Goal: Task Accomplishment & Management: Use online tool/utility

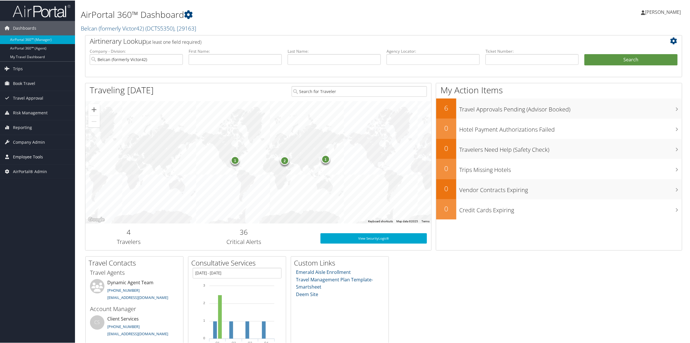
click at [24, 159] on span "Employee Tools" at bounding box center [28, 156] width 30 height 14
click at [29, 158] on span "Employee Tools" at bounding box center [28, 156] width 30 height 14
click at [32, 144] on span "Company Admin" at bounding box center [29, 142] width 32 height 14
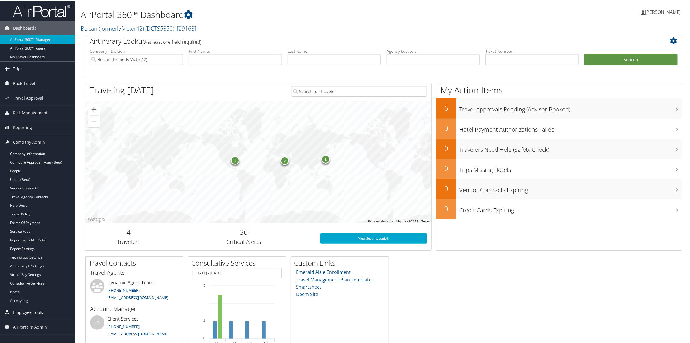
click at [27, 313] on span "Employee Tools" at bounding box center [28, 312] width 30 height 14
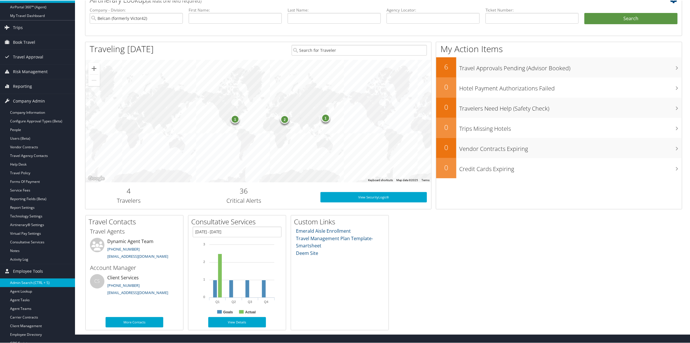
scroll to position [69, 0]
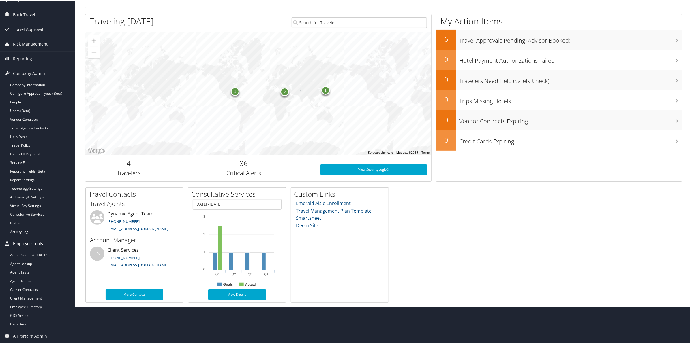
click at [34, 242] on span "Employee Tools" at bounding box center [28, 243] width 30 height 14
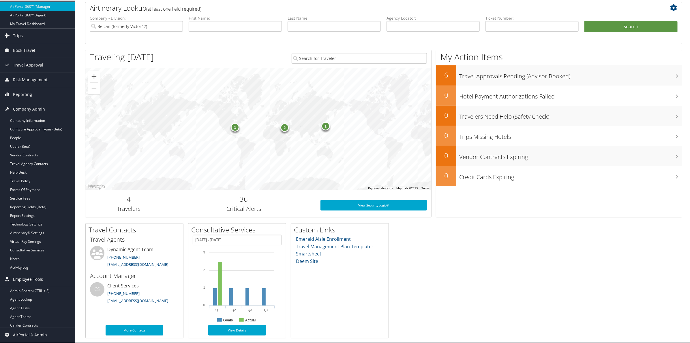
scroll to position [33, 0]
click at [25, 215] on link "Report Settings" at bounding box center [37, 215] width 75 height 9
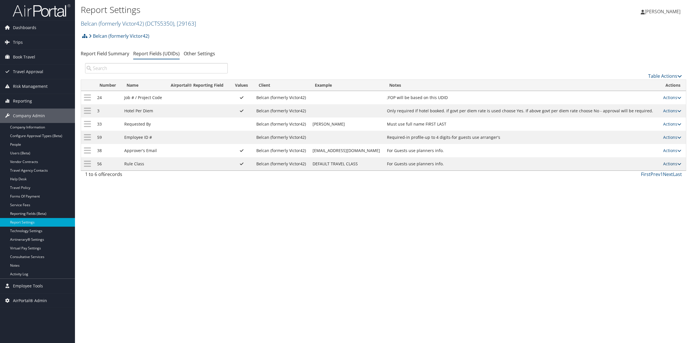
click at [667, 163] on link "Actions" at bounding box center [672, 163] width 18 height 5
click at [662, 172] on link "Update Report Field Values" at bounding box center [648, 173] width 62 height 10
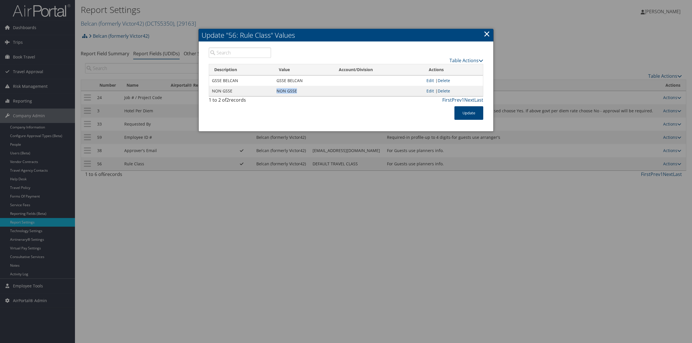
drag, startPoint x: 296, startPoint y: 90, endPoint x: 277, endPoint y: 92, distance: 19.2
click at [277, 92] on td "NON GSSE" at bounding box center [304, 91] width 60 height 10
copy td "NON GSSE"
drag, startPoint x: 302, startPoint y: 81, endPoint x: 276, endPoint y: 84, distance: 26.7
click at [276, 84] on td "GSSE BELCAN" at bounding box center [304, 81] width 60 height 10
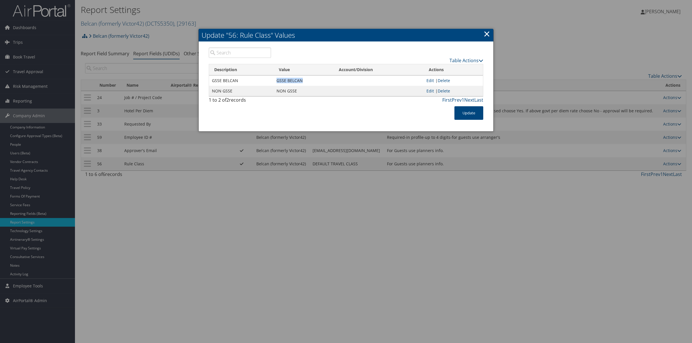
copy td "GSSE BELCAN"
